Goal: Task Accomplishment & Management: Manage account settings

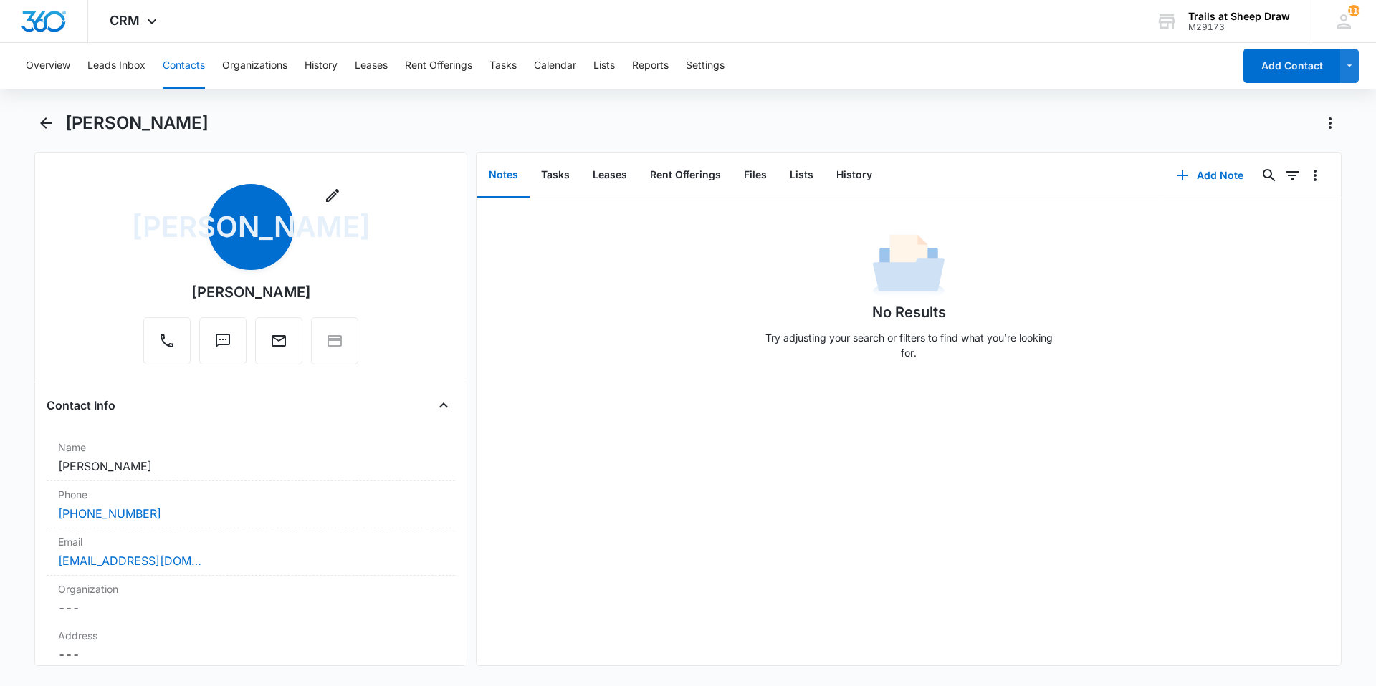
scroll to position [1244, 0]
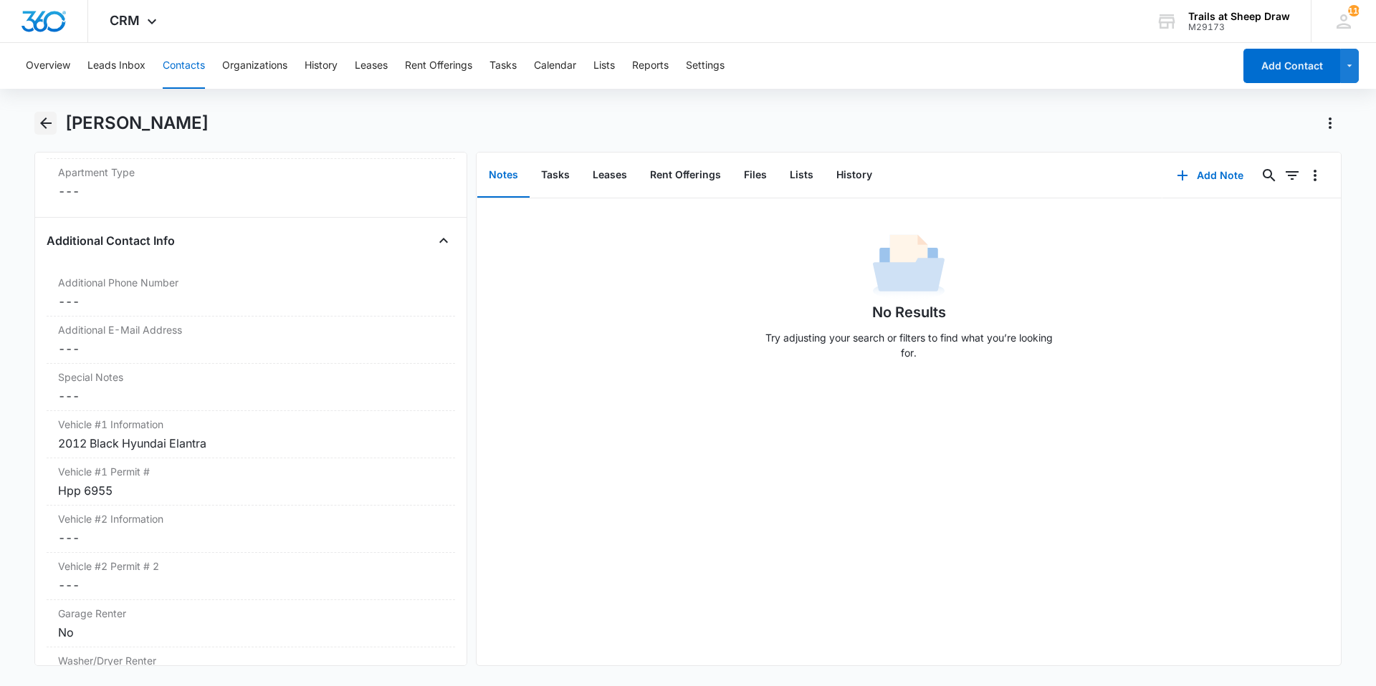
click at [47, 129] on icon "Back" at bounding box center [45, 123] width 17 height 17
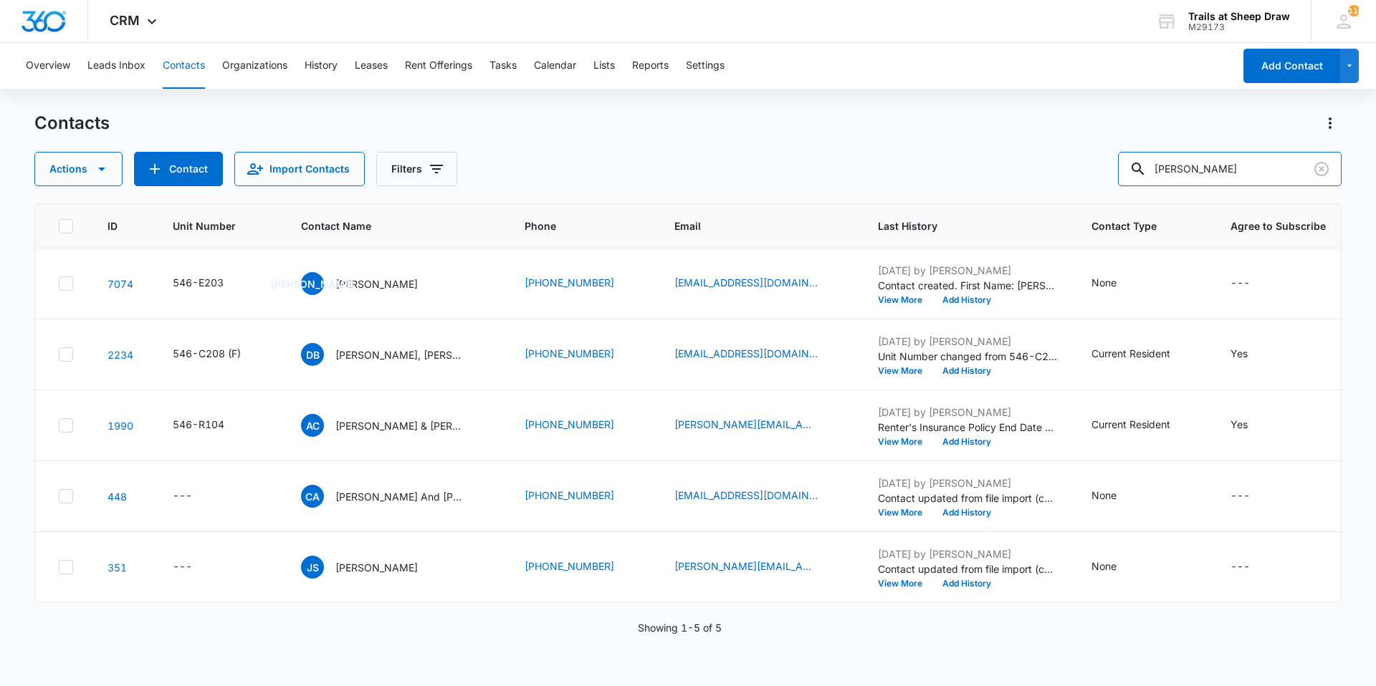
drag, startPoint x: 1250, startPoint y: 170, endPoint x: 1086, endPoint y: 160, distance: 164.4
click at [1086, 160] on div "Actions Contact Import Contacts Filters Jasmine" at bounding box center [687, 169] width 1307 height 34
type input "k208"
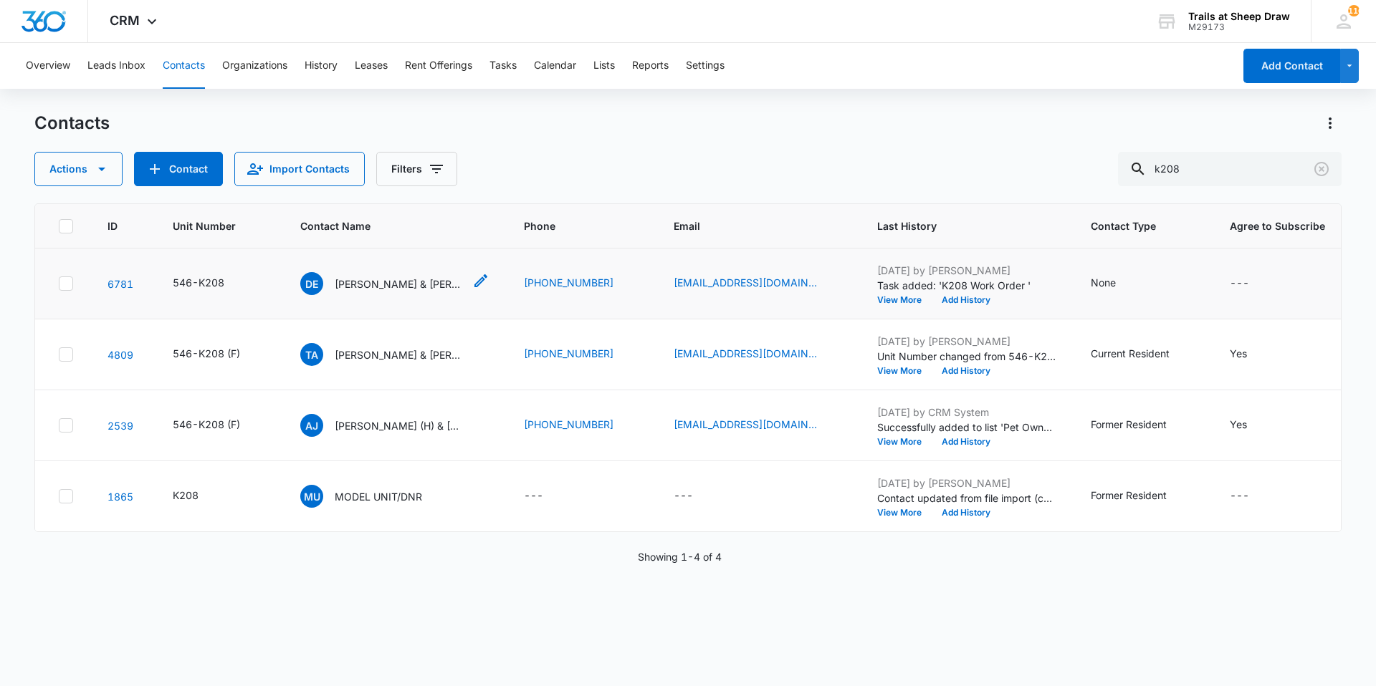
click at [361, 287] on p "[PERSON_NAME] & [PERSON_NAME]" at bounding box center [399, 284] width 129 height 15
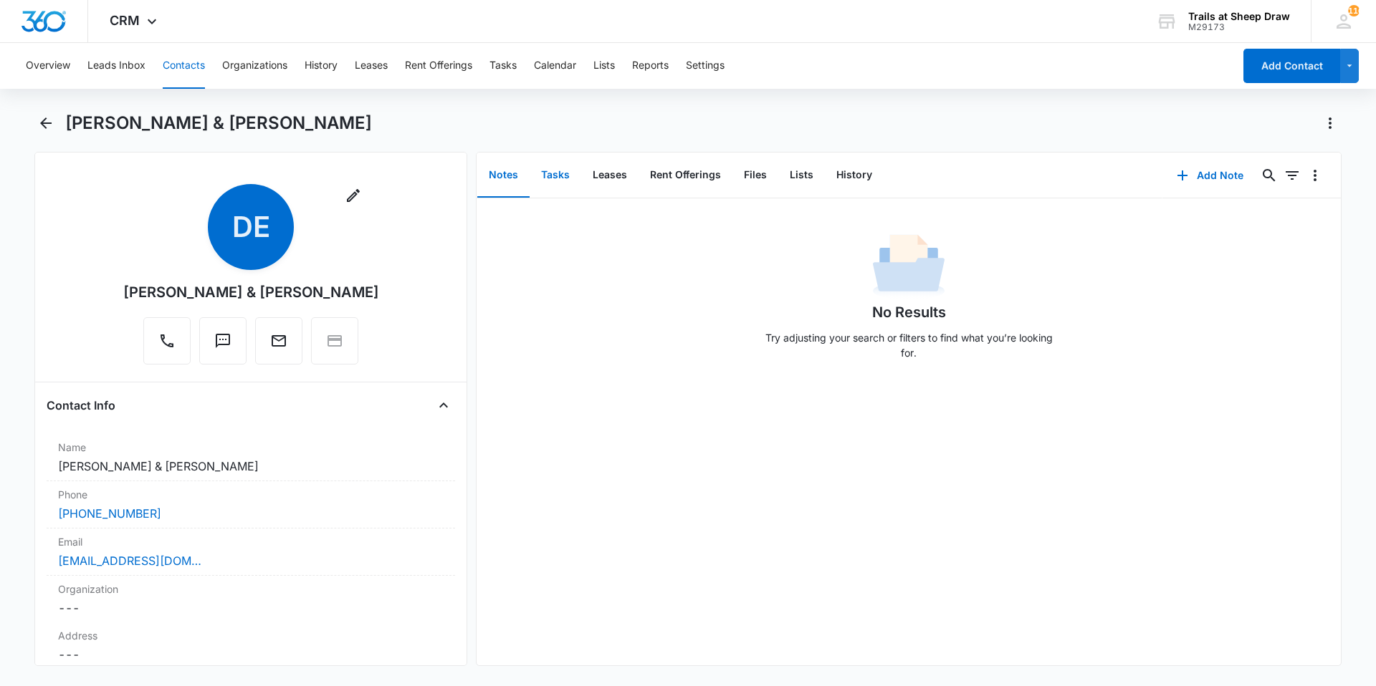
click at [552, 180] on button "Tasks" at bounding box center [555, 175] width 52 height 44
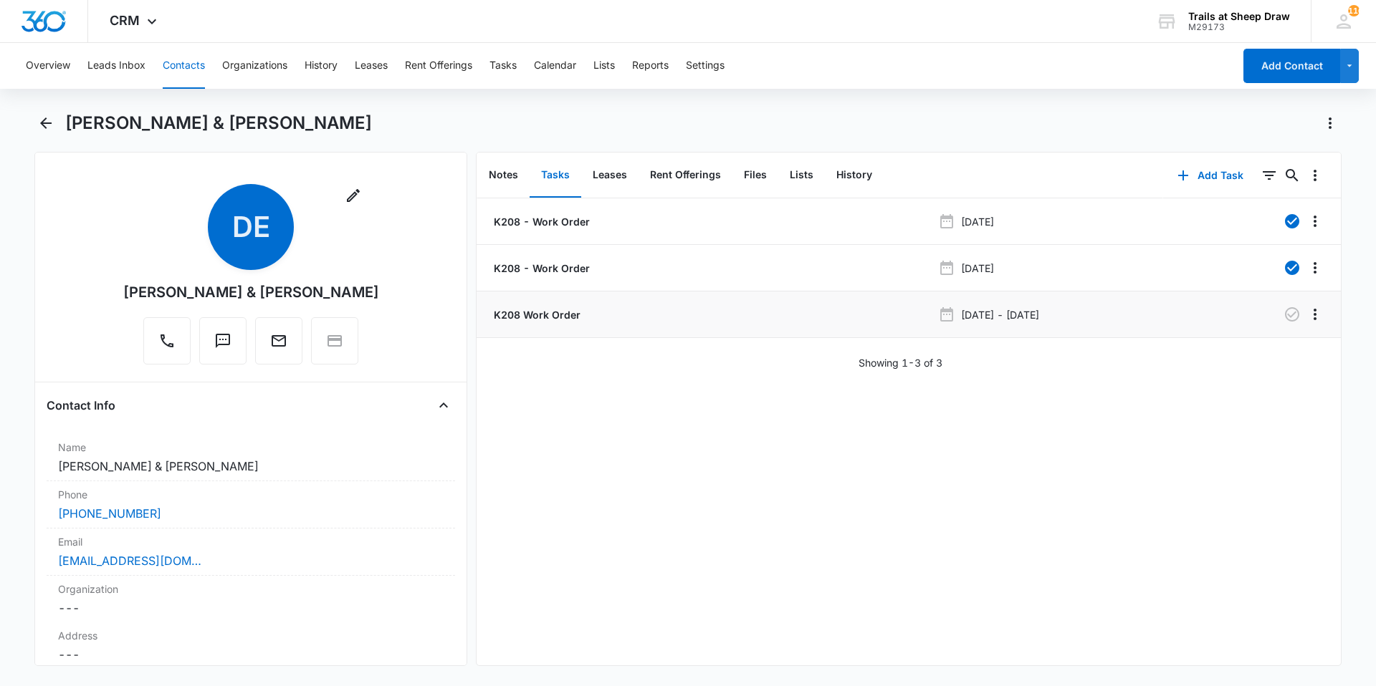
click at [539, 320] on p "K208 Work Order" at bounding box center [536, 314] width 90 height 15
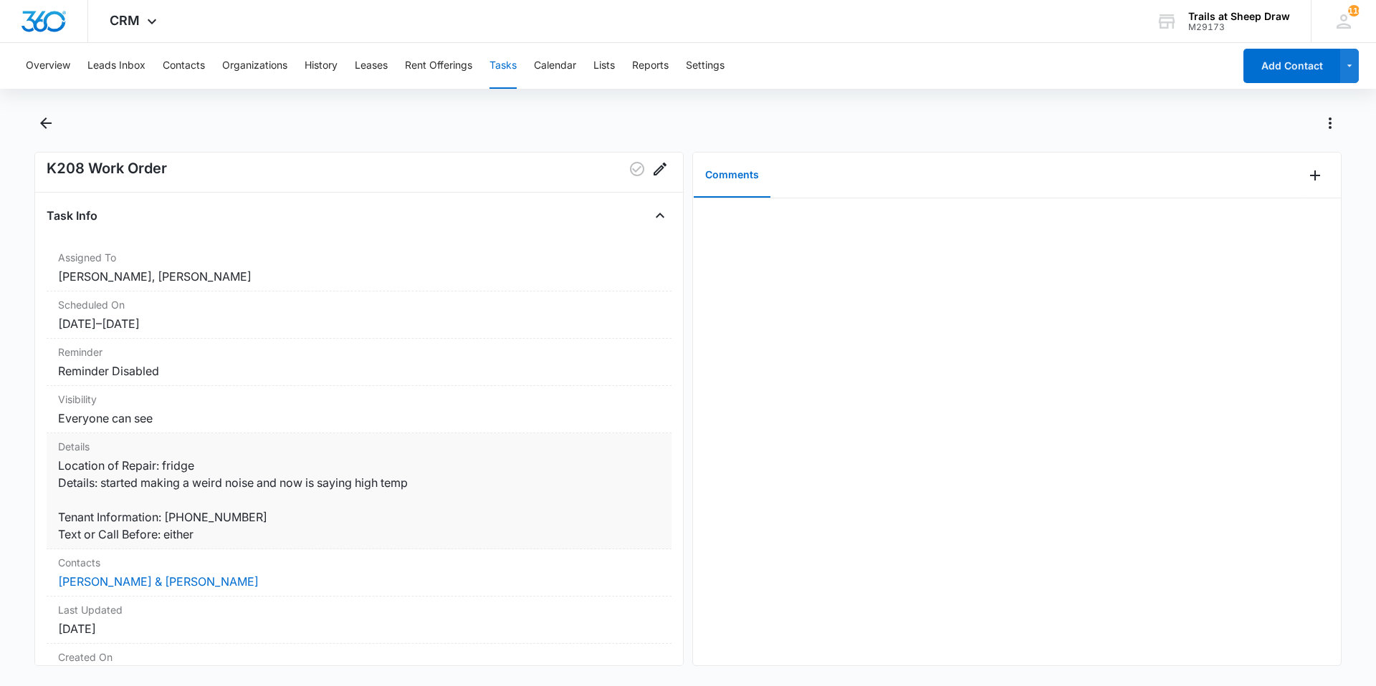
scroll to position [8, 0]
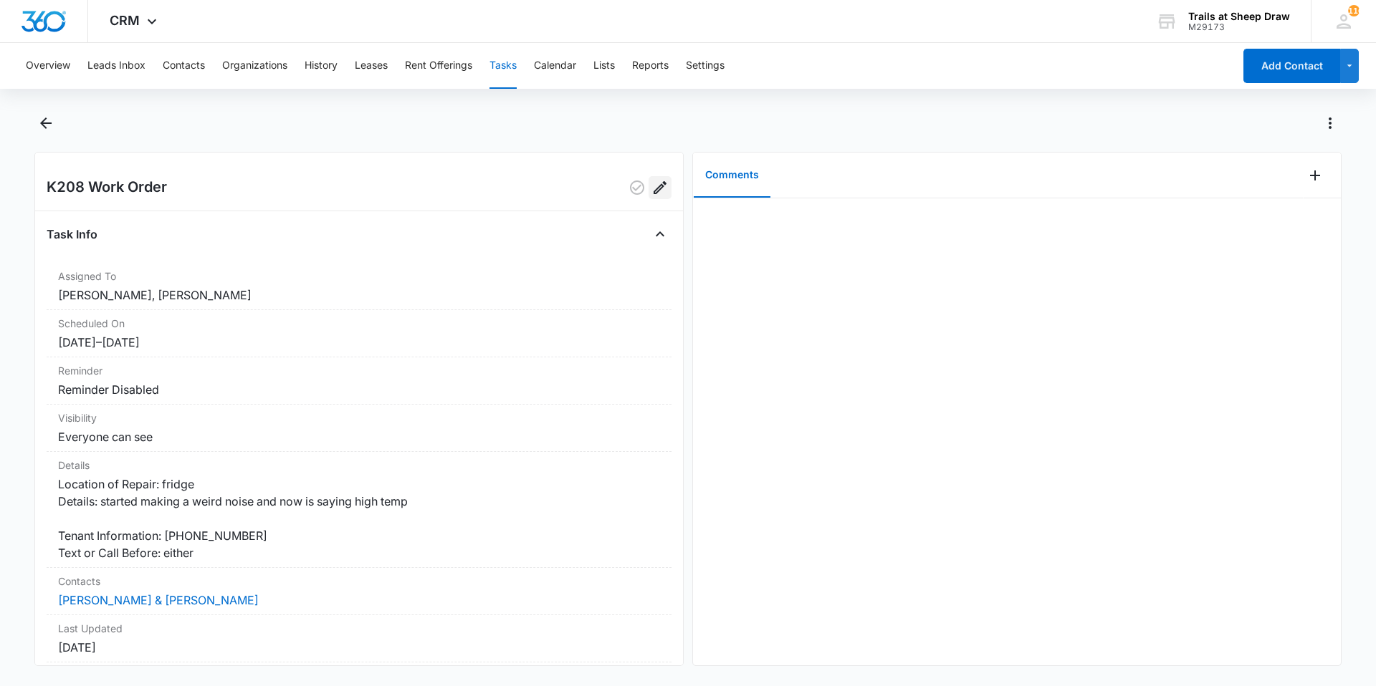
click at [653, 188] on icon "Edit" at bounding box center [659, 187] width 13 height 13
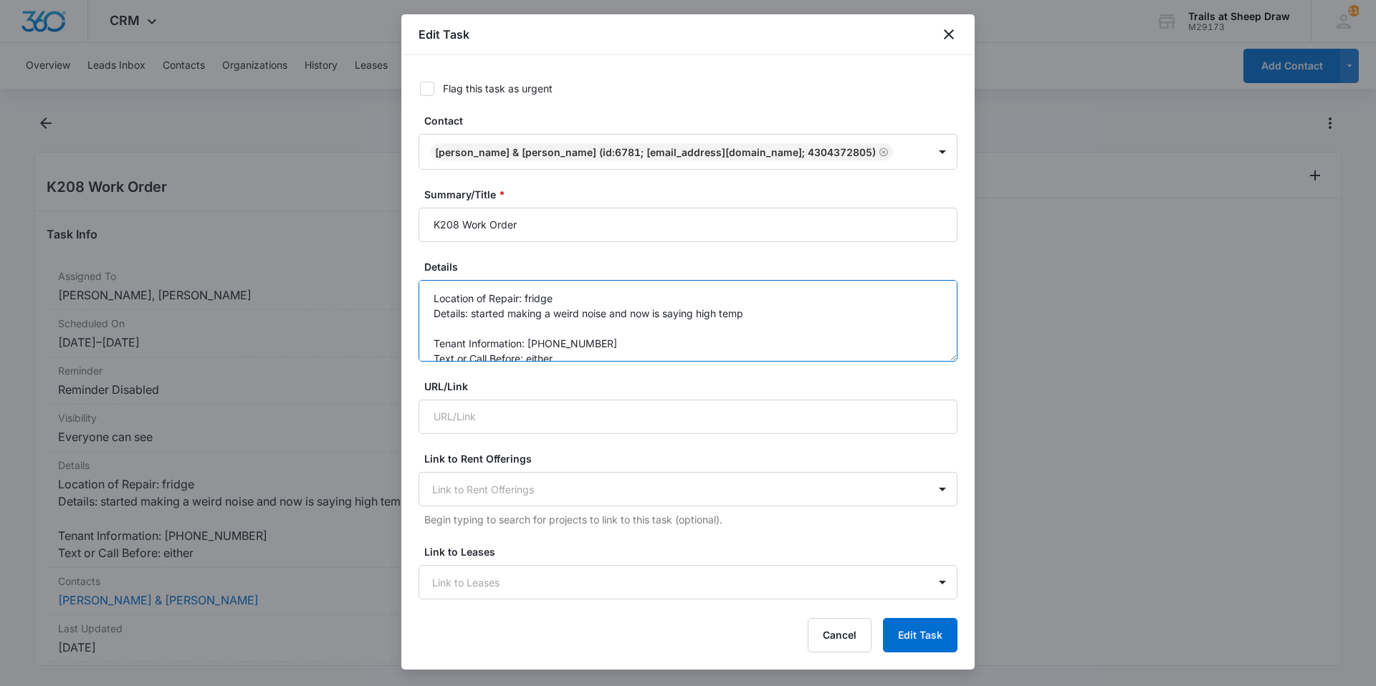
click at [776, 315] on textarea "Location of Repair: fridge Details: started making a weird noise and now is say…" at bounding box center [687, 321] width 539 height 82
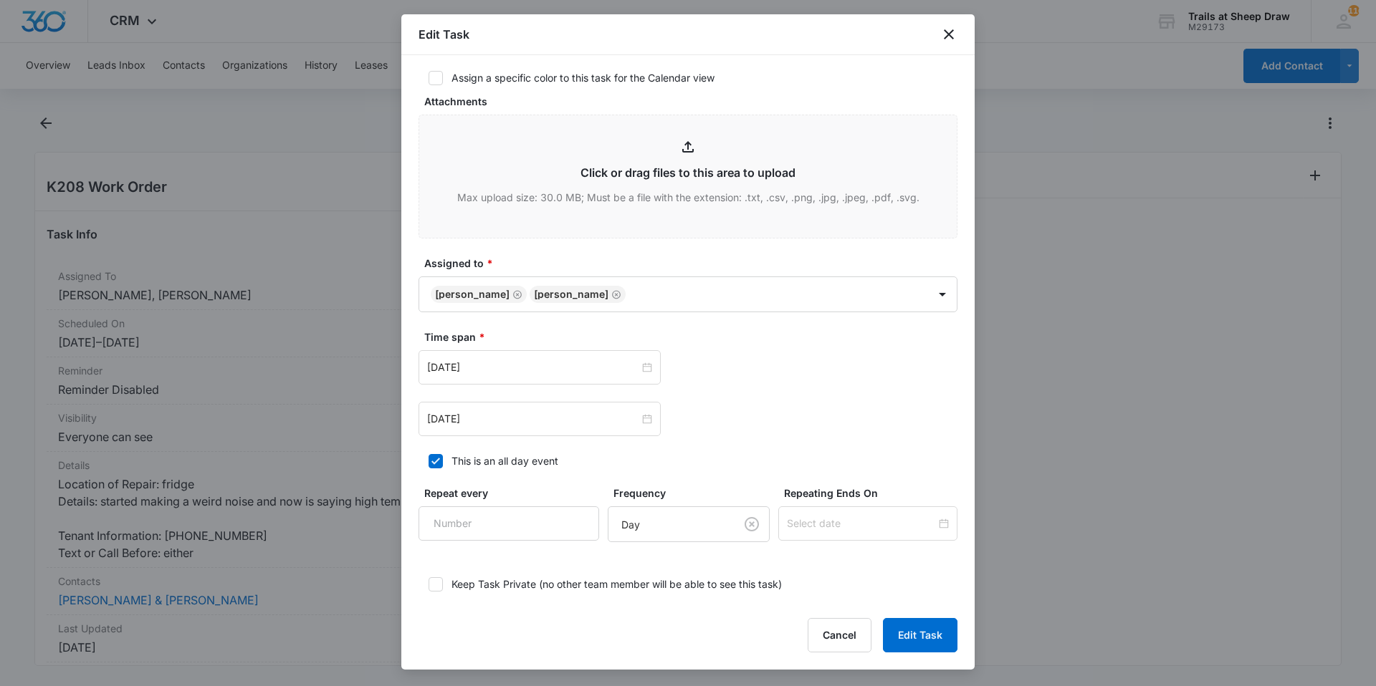
scroll to position [645, 0]
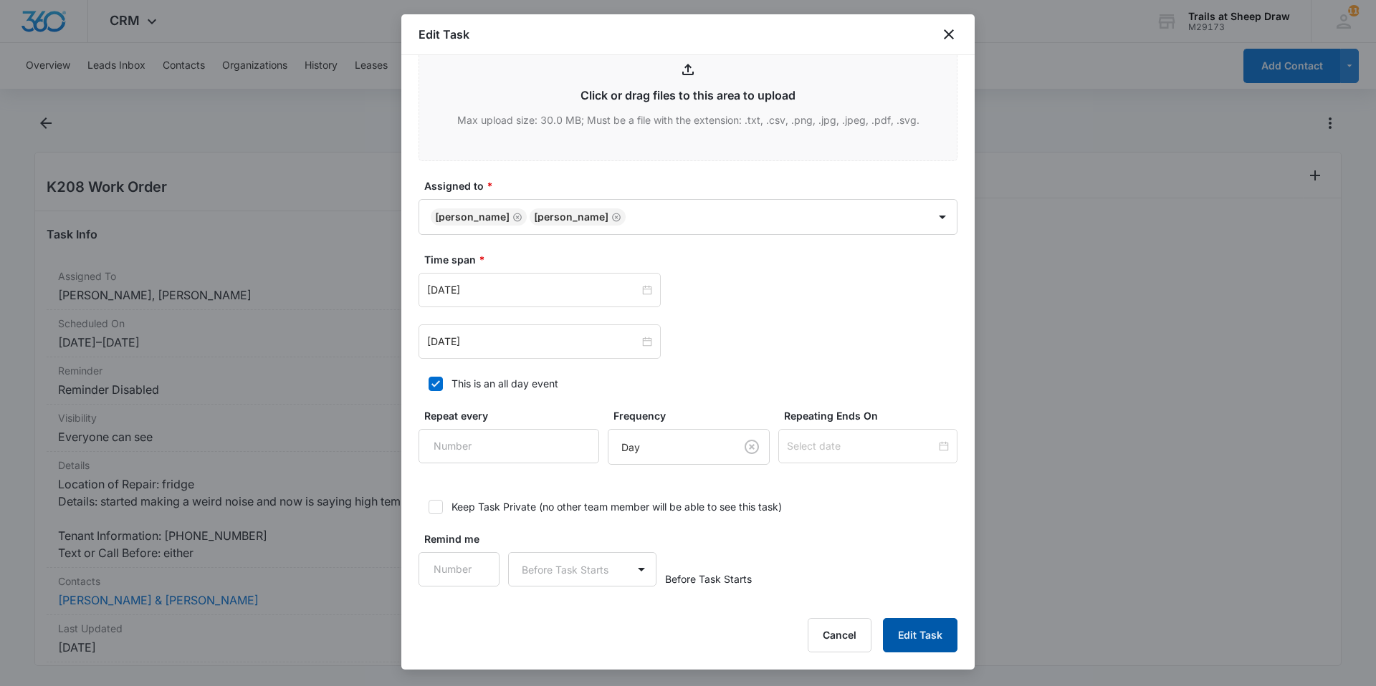
type textarea "Location of Repair: fridge Details: started making a weird noise and now is say…"
click at [916, 636] on button "Edit Task" at bounding box center [920, 635] width 75 height 34
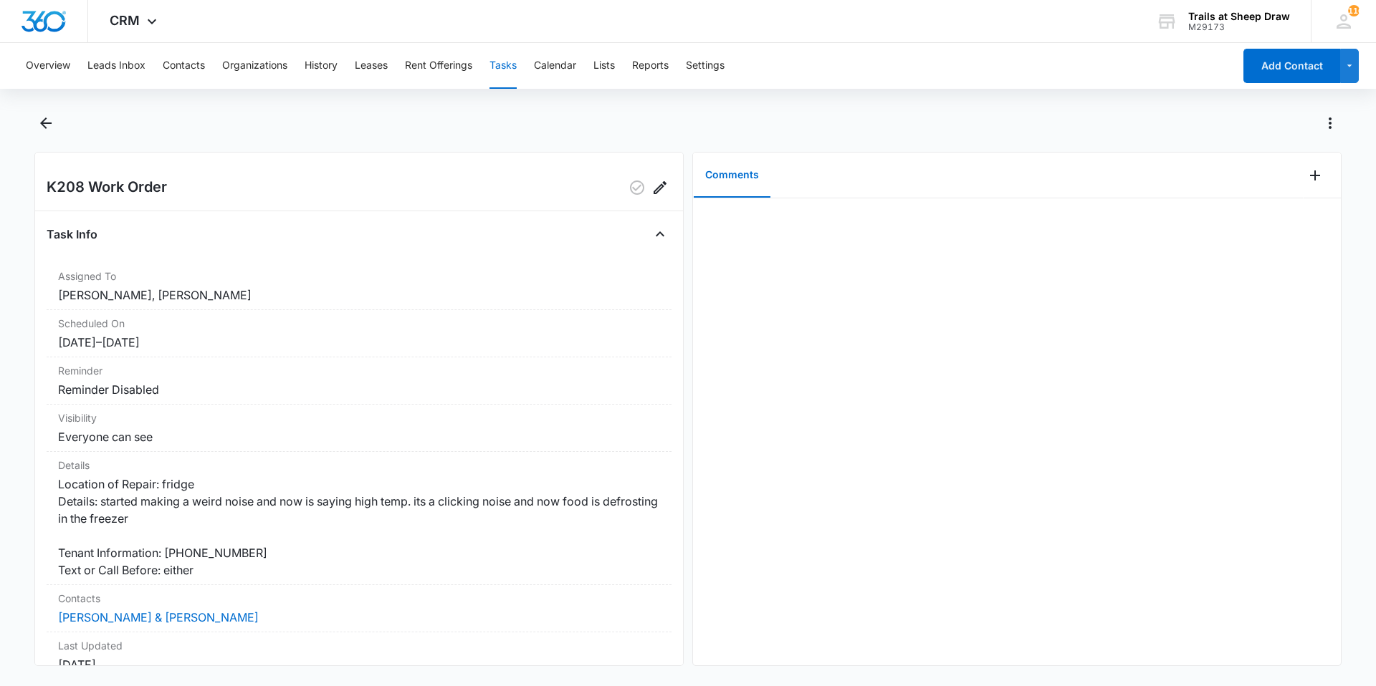
click at [919, 498] on div at bounding box center [1017, 431] width 648 height 467
